Goal: Task Accomplishment & Management: Use online tool/utility

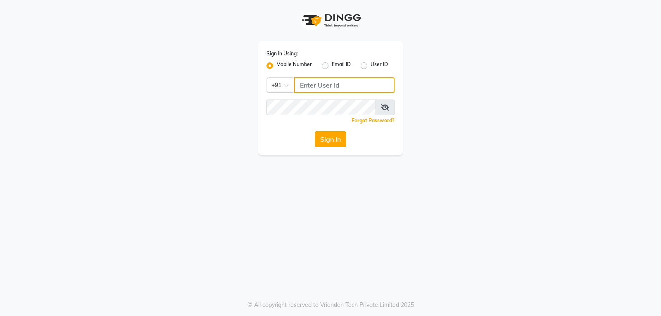
type input "9754977707"
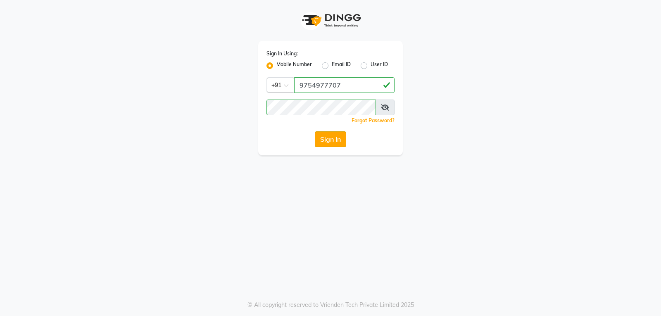
click at [325, 138] on button "Sign In" at bounding box center [330, 139] width 31 height 16
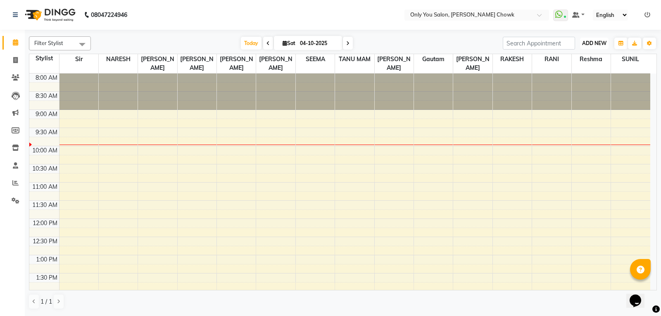
click at [587, 44] on span "ADD NEW" at bounding box center [594, 43] width 24 height 6
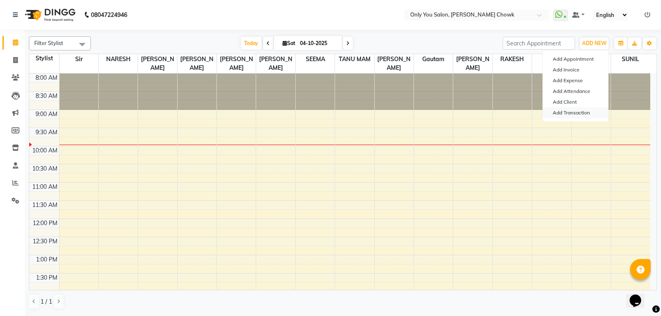
click at [574, 112] on link "Add Transaction" at bounding box center [575, 112] width 65 height 11
select select "direct"
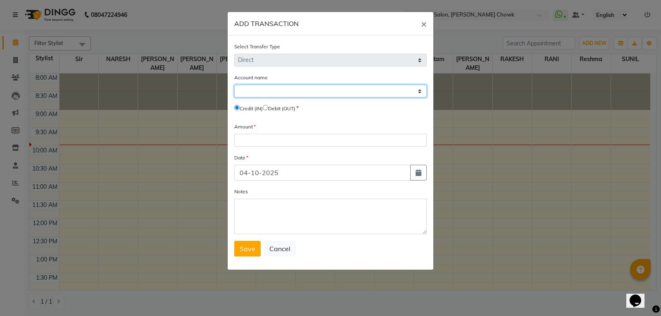
click at [295, 90] on select "Select [PERSON_NAME] Cash" at bounding box center [330, 91] width 193 height 13
select select "2923"
click at [234, 85] on select "Select [PERSON_NAME] Cash" at bounding box center [330, 91] width 193 height 13
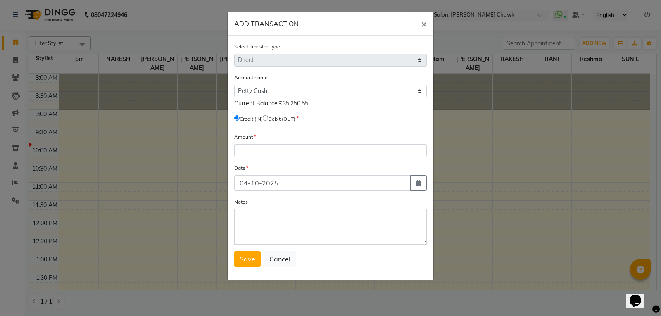
click at [270, 121] on span "Debit (OUT)" at bounding box center [279, 118] width 33 height 7
click at [268, 117] on input "radio" at bounding box center [265, 117] width 5 height 5
radio input "true"
click at [247, 150] on input "number" at bounding box center [330, 150] width 193 height 13
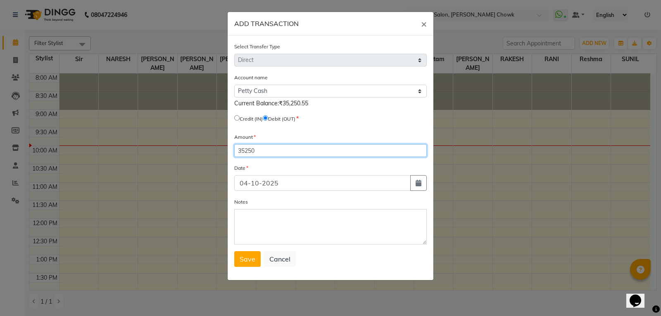
type input "35250"
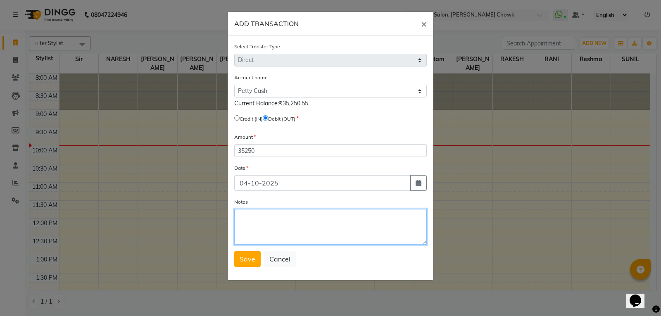
click at [261, 216] on textarea "Notes" at bounding box center [330, 227] width 193 height 36
type textarea "Debit"
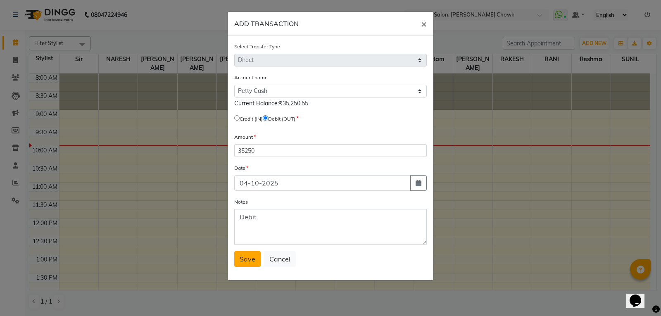
click at [249, 258] on span "Save" at bounding box center [248, 259] width 16 height 8
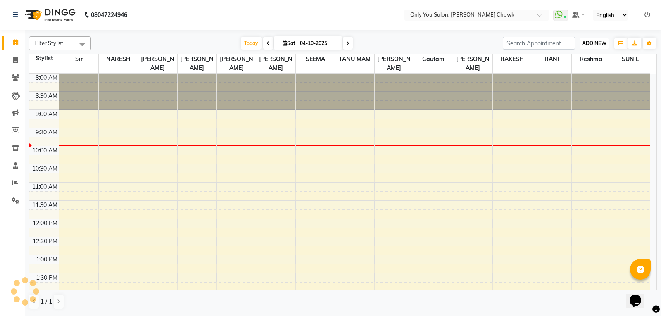
click at [601, 43] on span "ADD NEW" at bounding box center [594, 43] width 24 height 6
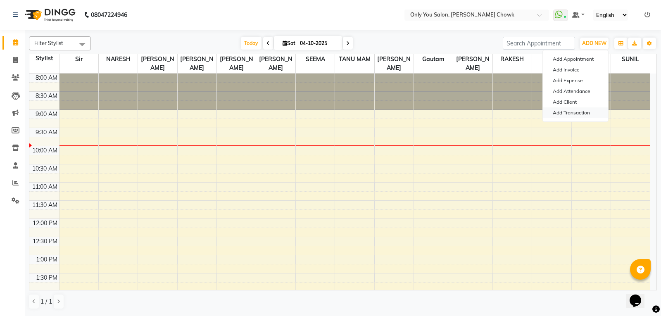
click at [566, 114] on link "Add Transaction" at bounding box center [575, 112] width 65 height 11
select select "direct"
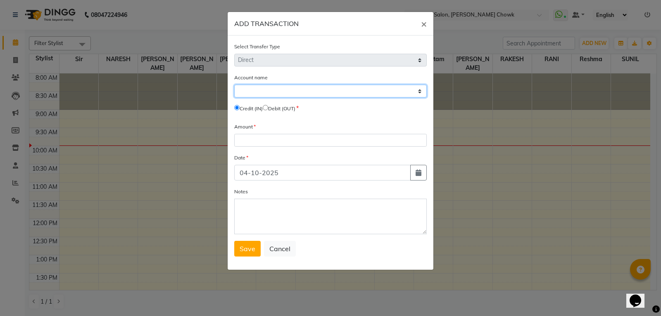
click at [273, 94] on select "Select [PERSON_NAME] Cash" at bounding box center [330, 91] width 193 height 13
select select "2923"
click at [234, 85] on select "Select [PERSON_NAME] Cash" at bounding box center [330, 91] width 193 height 13
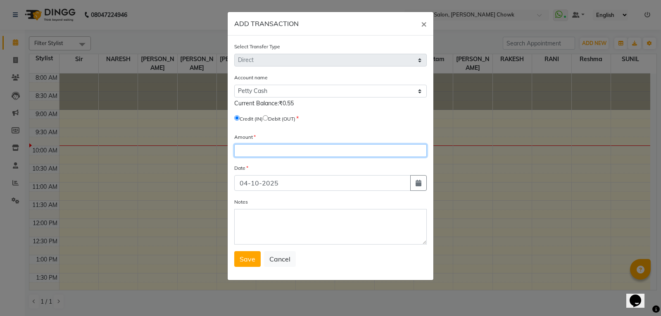
click at [243, 153] on input "number" at bounding box center [330, 150] width 193 height 13
type input "9250"
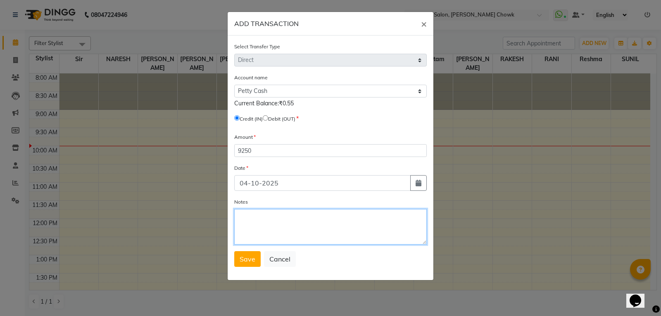
click at [242, 213] on textarea "Notes" at bounding box center [330, 227] width 193 height 36
type textarea "Opening Balance"
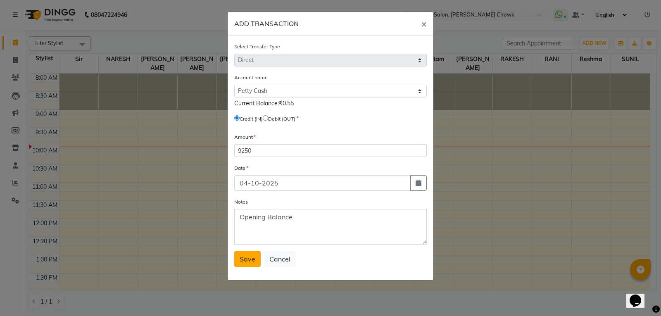
click at [255, 263] on button "Save" at bounding box center [247, 259] width 26 height 16
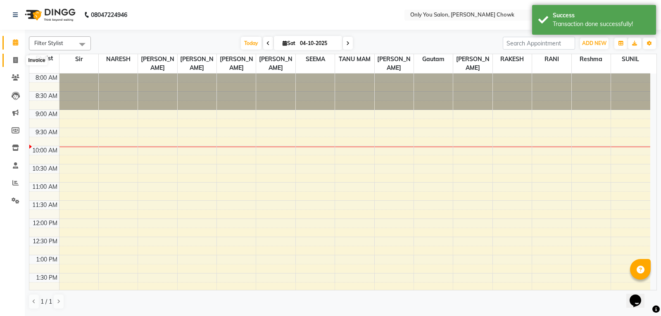
click at [12, 60] on span at bounding box center [15, 61] width 14 height 10
select select "service"
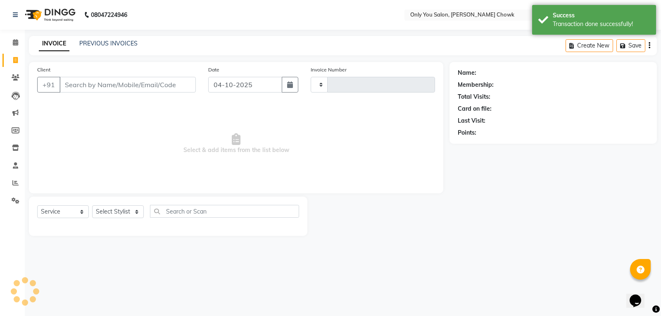
type input "1854"
select select "8713"
select select "package"
